Goal: Book appointment/travel/reservation

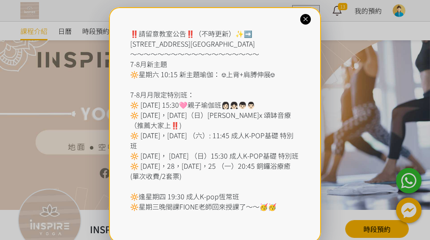
click at [95, 31] on div "‼️請留意教室公告‼️（不時更新）✨➡️ 香港仔東勝道10號朗盈商業大廈9樓 ～～～～～～～～～～～～～～～～～～～ 7-8月新主題 🔆星期六 10:15 新…" at bounding box center [215, 120] width 430 height 240
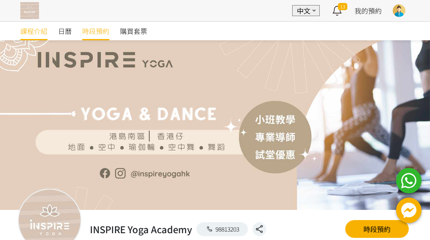
click at [94, 29] on span "時段預約" at bounding box center [95, 31] width 27 height 10
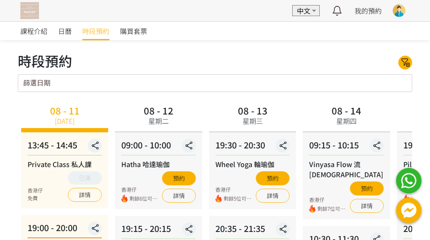
click at [392, 10] on button at bounding box center [399, 10] width 21 height 21
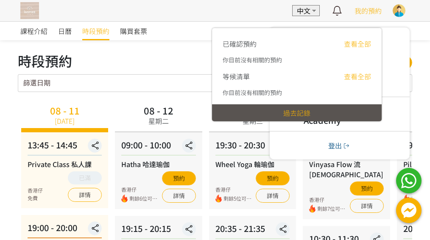
click at [373, 11] on span "我的預約" at bounding box center [368, 11] width 27 height 10
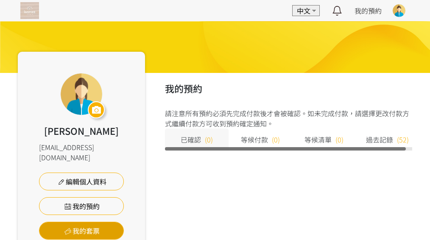
click at [89, 224] on link "我的套票" at bounding box center [81, 231] width 85 height 18
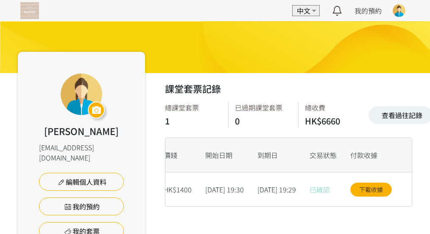
scroll to position [0, 174]
click at [35, 15] on img at bounding box center [29, 10] width 19 height 17
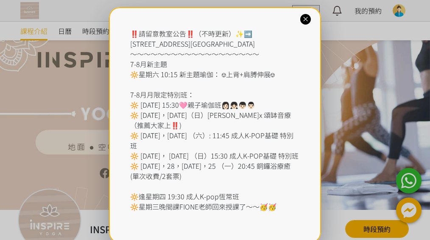
click at [306, 20] on icon at bounding box center [306, 19] width 8 height 8
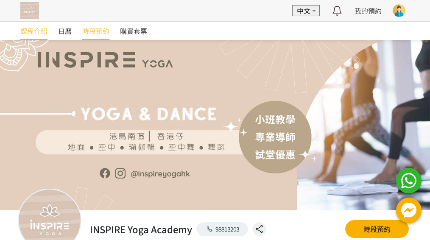
click at [98, 35] on span "時段預約" at bounding box center [95, 31] width 27 height 10
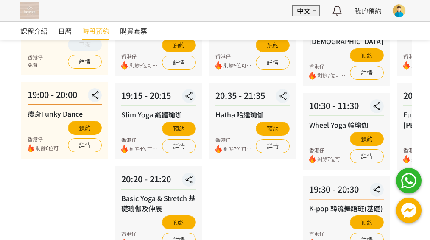
scroll to position [170, 0]
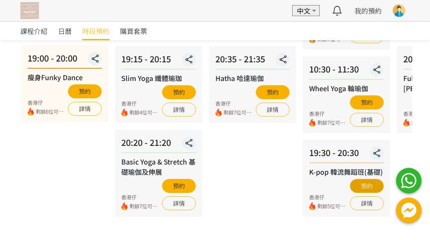
click at [372, 179] on button "預約" at bounding box center [367, 186] width 34 height 14
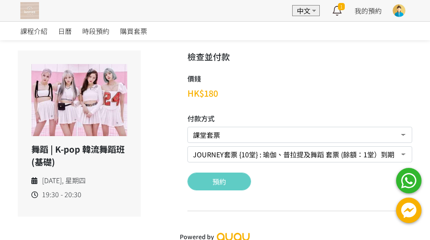
scroll to position [6, 0]
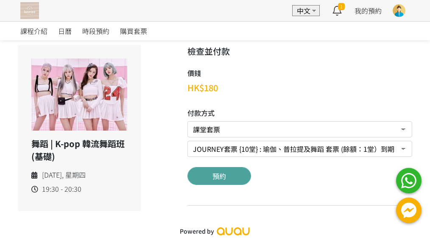
click at [214, 180] on button "預約" at bounding box center [220, 176] width 64 height 18
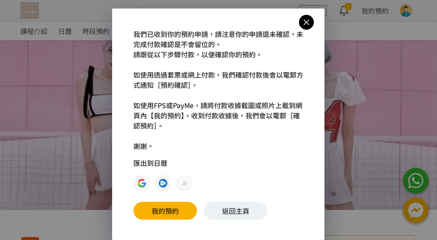
click at [303, 15] on link at bounding box center [306, 22] width 15 height 15
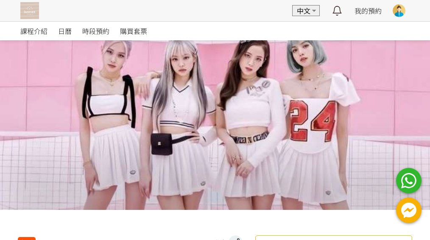
click at [403, 8] on div at bounding box center [399, 10] width 13 height 13
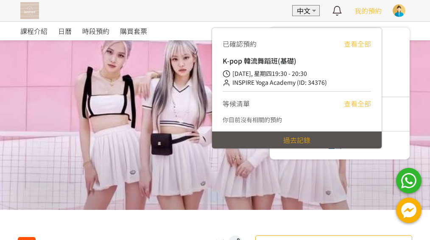
click at [369, 10] on span "我的預約" at bounding box center [368, 11] width 27 height 10
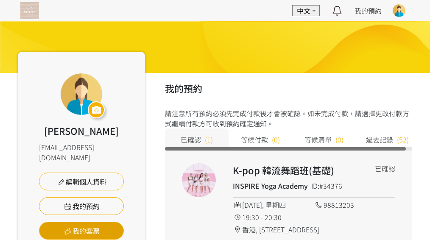
click at [72, 222] on link "我的套票" at bounding box center [81, 231] width 85 height 18
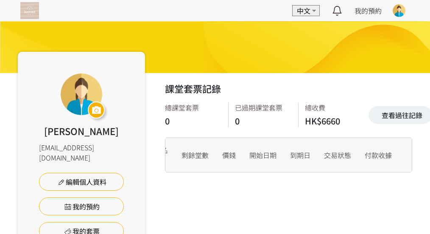
scroll to position [0, 66]
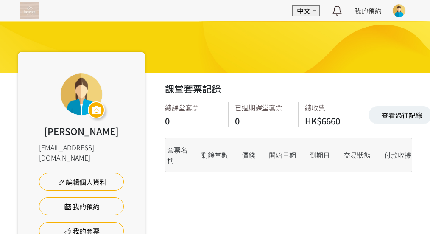
click at [285, 213] on div "課堂套票記錄 查看過往記錄 總課堂套票 0 已過期課堂套票 0 總收費 HK$6660 查看過往記錄 交易日期及編號 套票名稱 剩餘堂數 價錢 開始日期 到期…" at bounding box center [278, 191] width 267 height 237
